Goal: Information Seeking & Learning: Learn about a topic

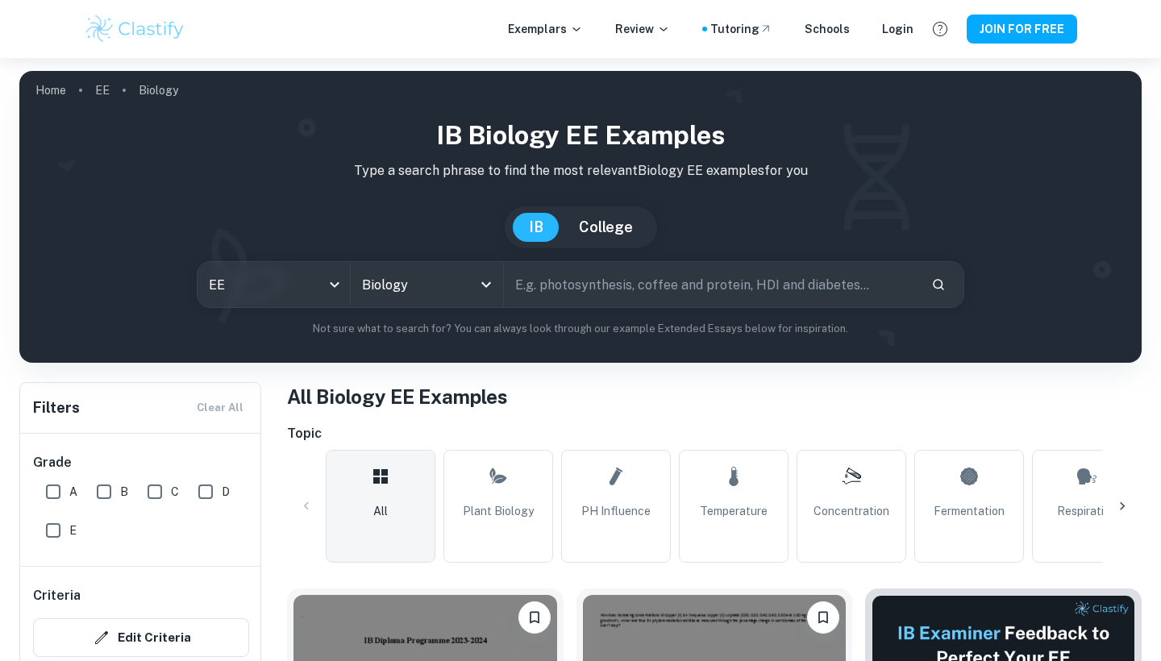
drag, startPoint x: 607, startPoint y: 285, endPoint x: 604, endPoint y: 272, distance: 13.3
click at [607, 285] on input "text" at bounding box center [711, 284] width 414 height 45
type input "uv"
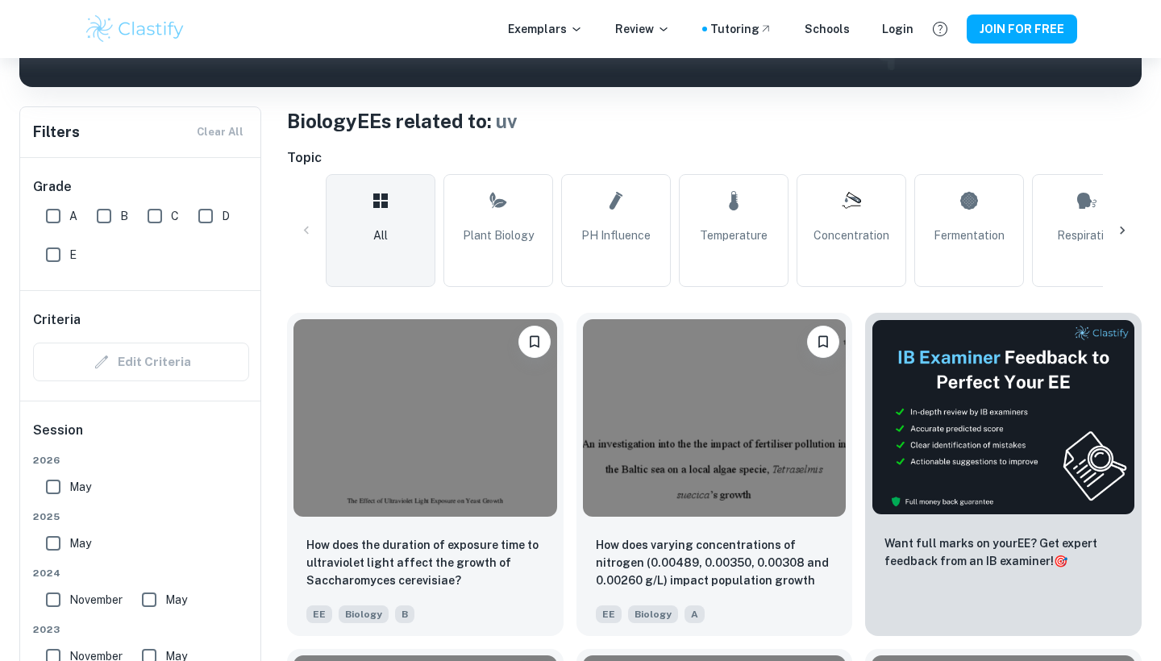
scroll to position [277, 0]
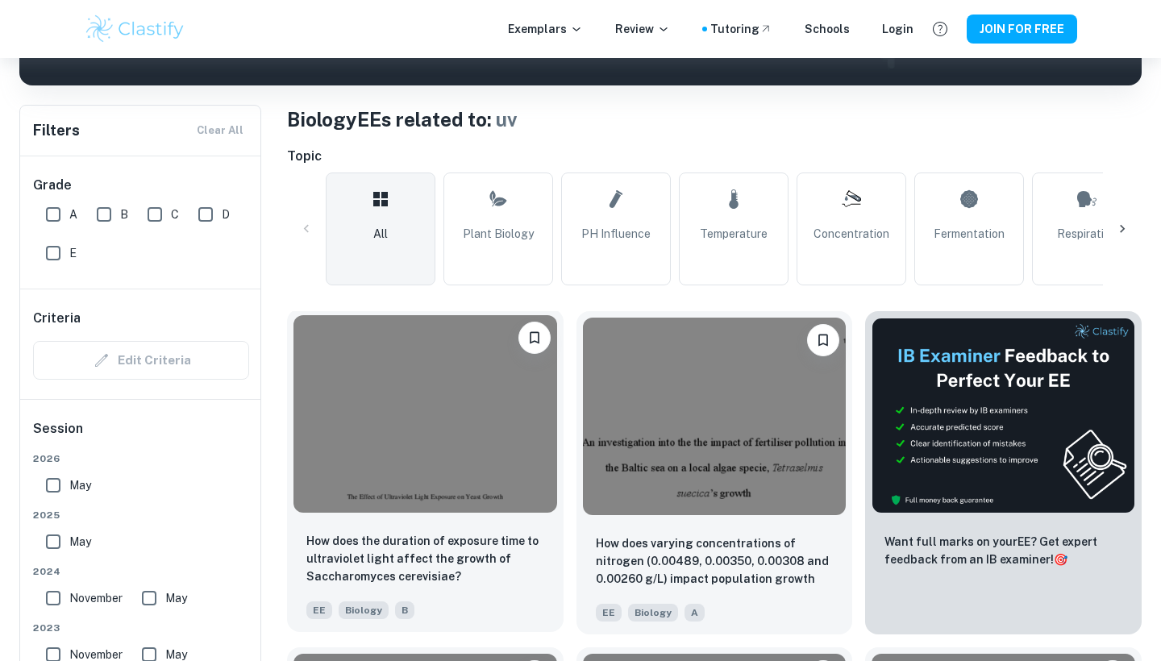
click at [505, 445] on img at bounding box center [425, 413] width 264 height 197
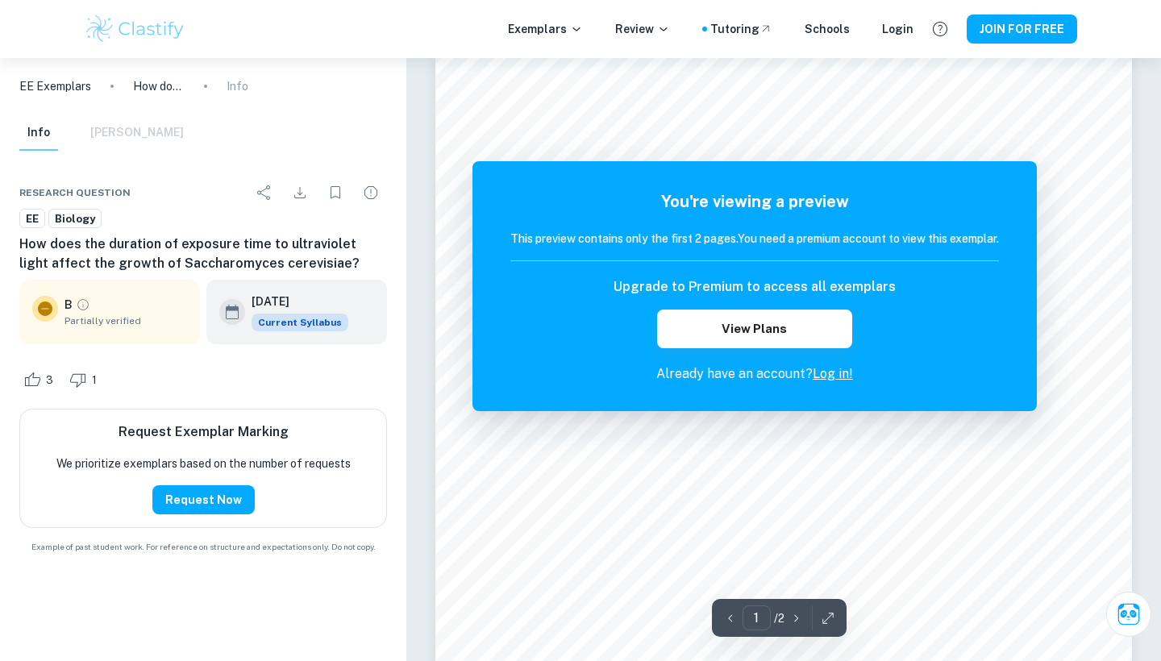
scroll to position [314, 0]
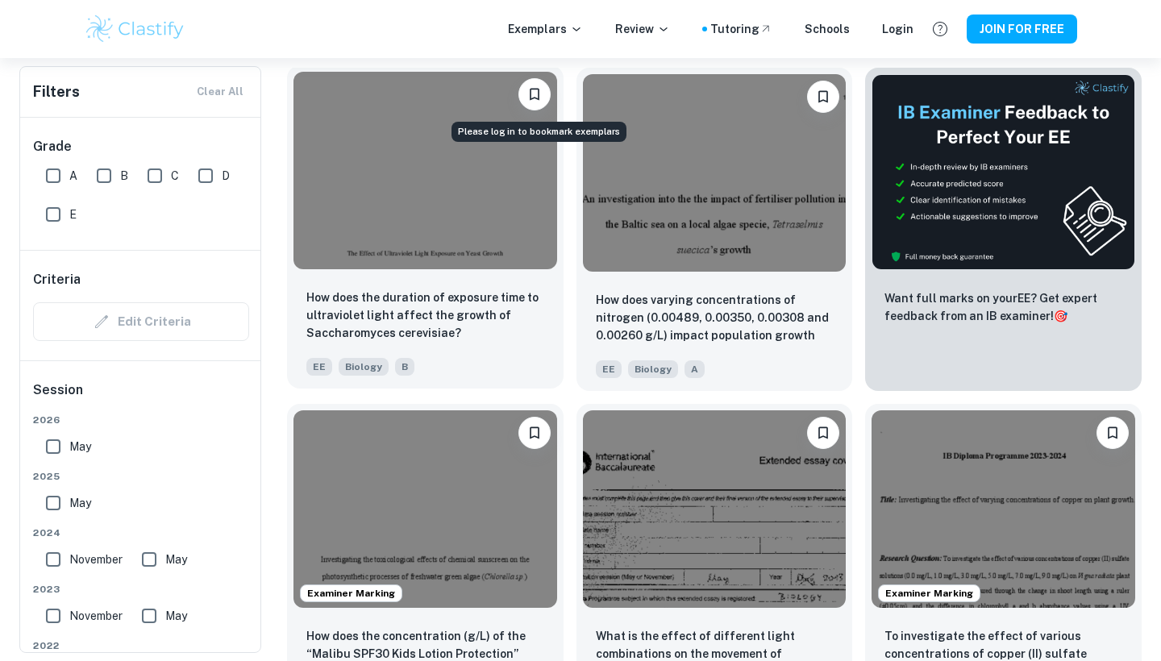
scroll to position [525, 0]
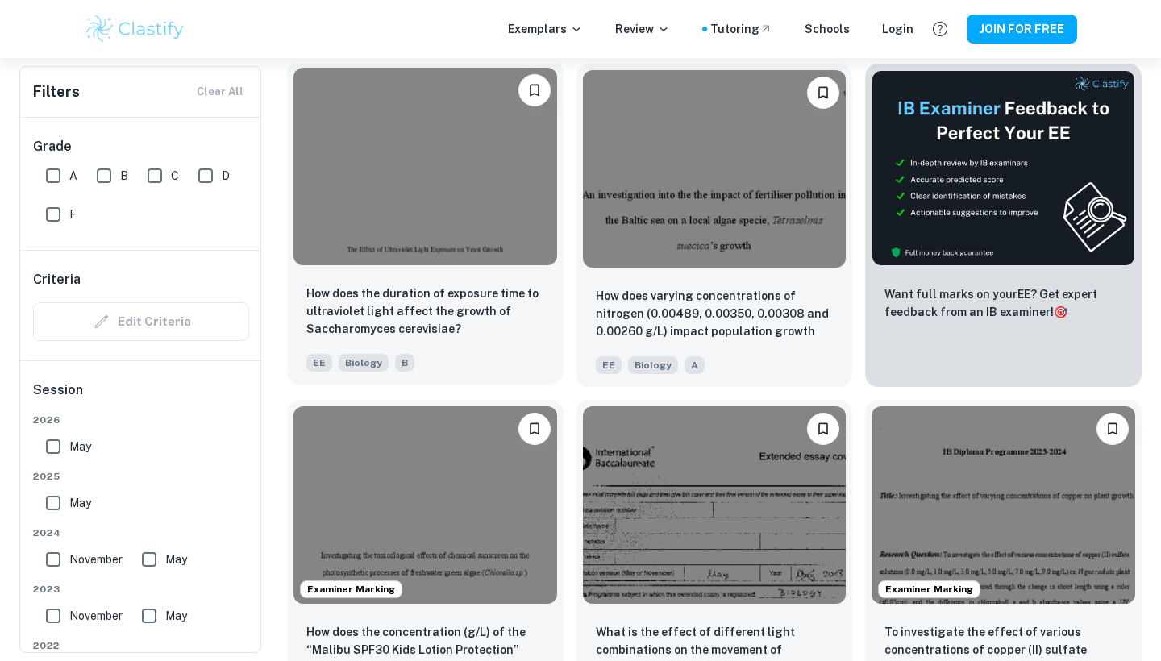
click at [528, 255] on img at bounding box center [425, 166] width 264 height 197
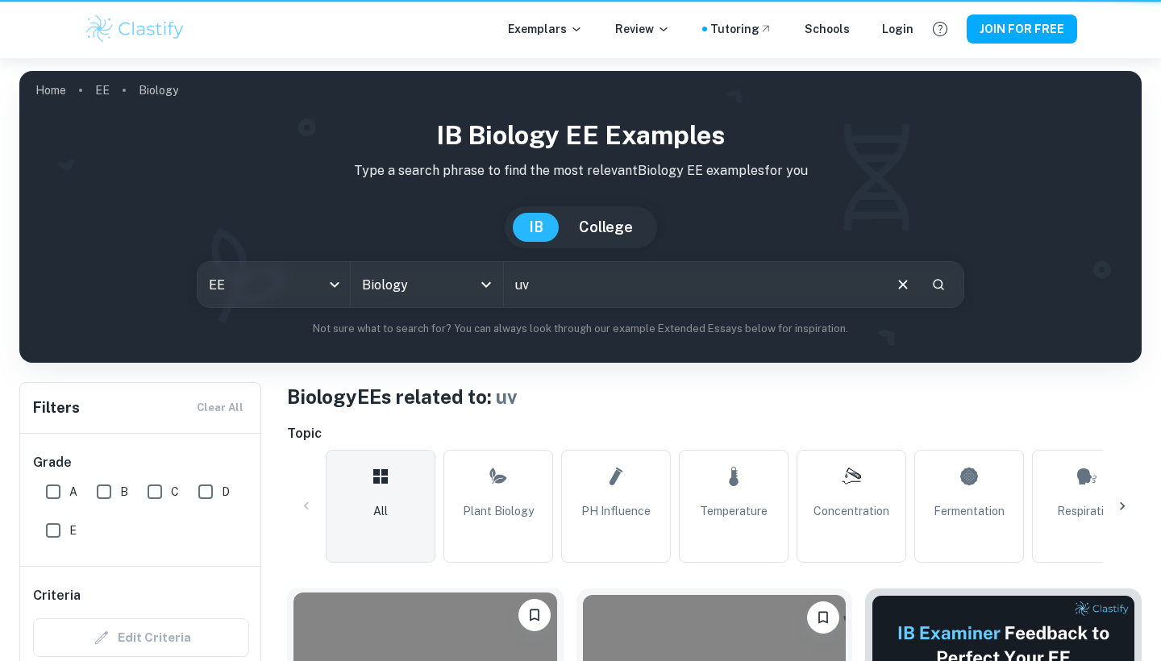
scroll to position [525, 0]
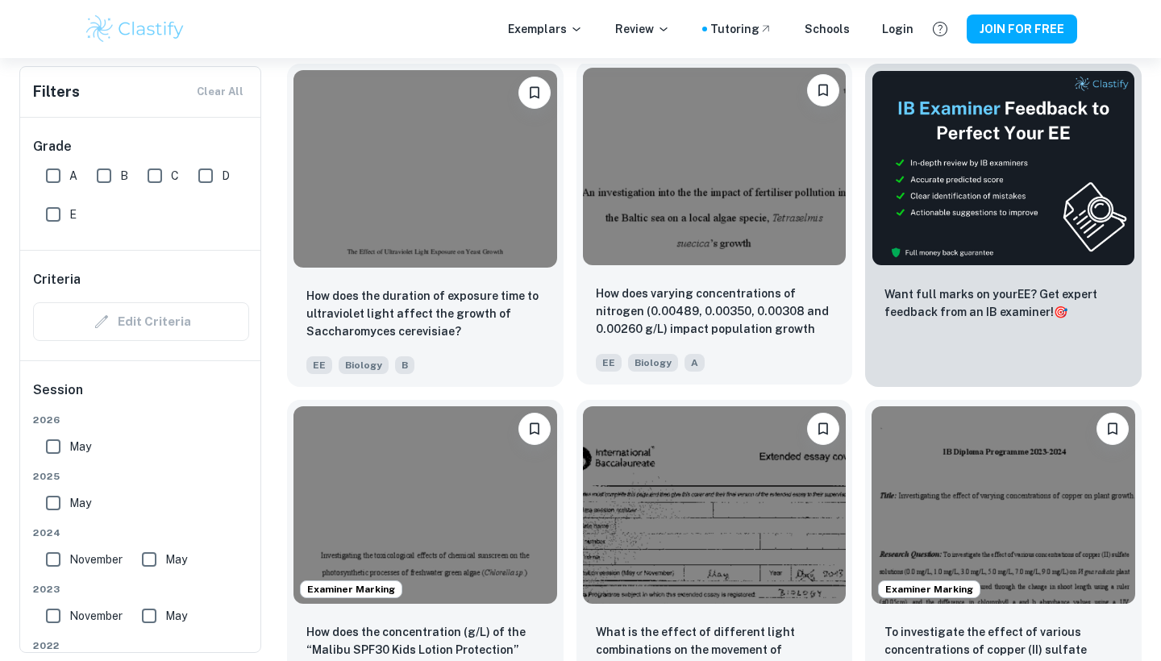
click at [614, 229] on img at bounding box center [715, 166] width 264 height 197
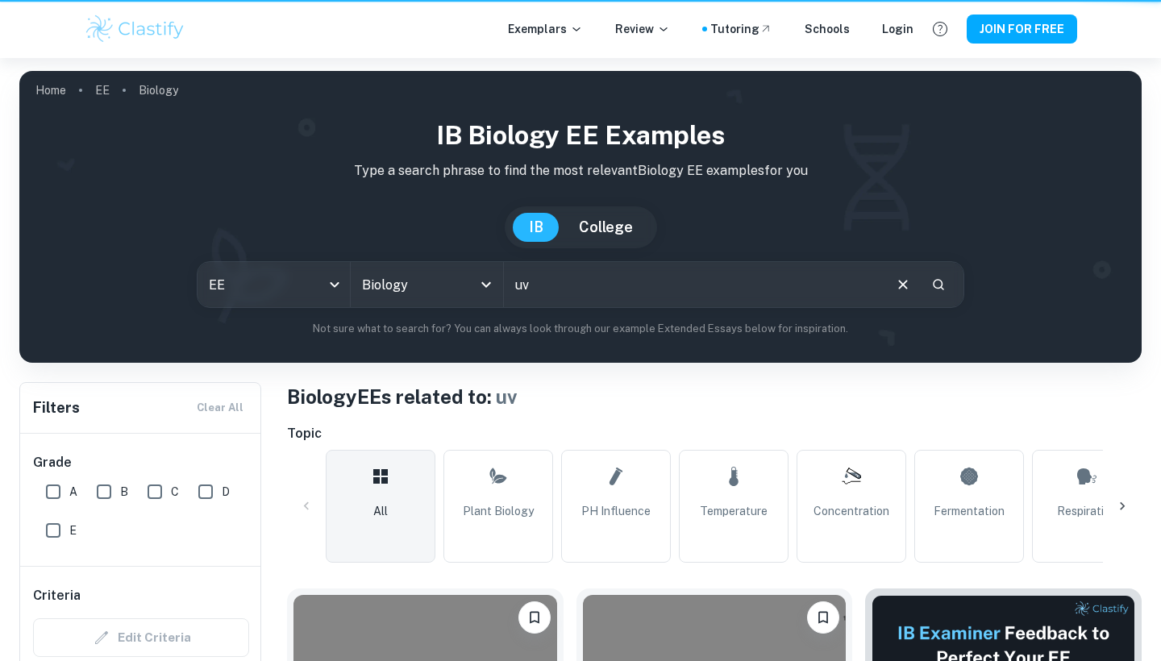
scroll to position [525, 0]
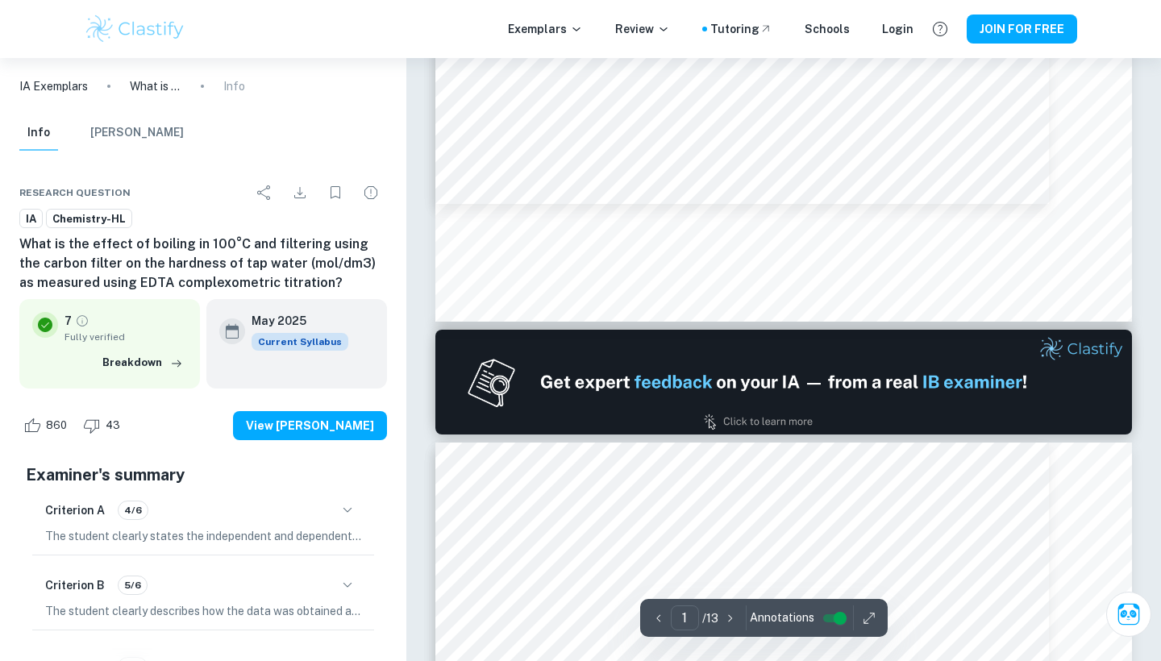
scroll to position [740, 0]
